Goal: Find specific page/section: Locate a particular part of the current website

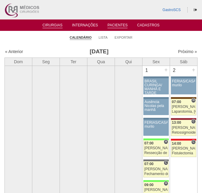
click at [121, 25] on link "Pacientes" at bounding box center [117, 25] width 20 height 5
click at [102, 37] on link "Lista" at bounding box center [103, 37] width 9 height 4
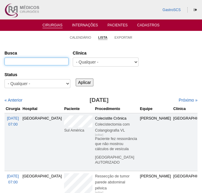
click at [40, 61] on input "Busca" at bounding box center [36, 61] width 64 height 8
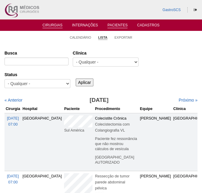
click at [118, 23] on link "Pacientes" at bounding box center [117, 25] width 20 height 5
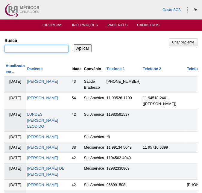
click at [41, 49] on input "Busca" at bounding box center [36, 49] width 64 height 8
type input "patricia"
click at [74, 44] on input "Aplicar" at bounding box center [83, 48] width 18 height 8
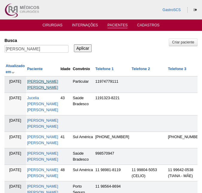
click at [36, 81] on link "Patrícia Galvão Zolin" at bounding box center [42, 84] width 31 height 10
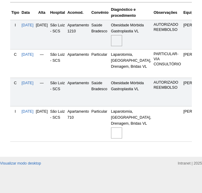
scroll to position [218, 0]
click at [122, 129] on img at bounding box center [116, 132] width 11 height 11
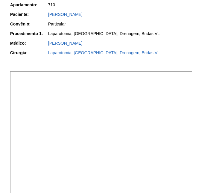
scroll to position [163, 0]
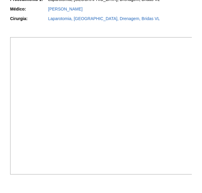
click at [79, 94] on img at bounding box center [101, 105] width 183 height 137
